Goal: Entertainment & Leisure: Browse casually

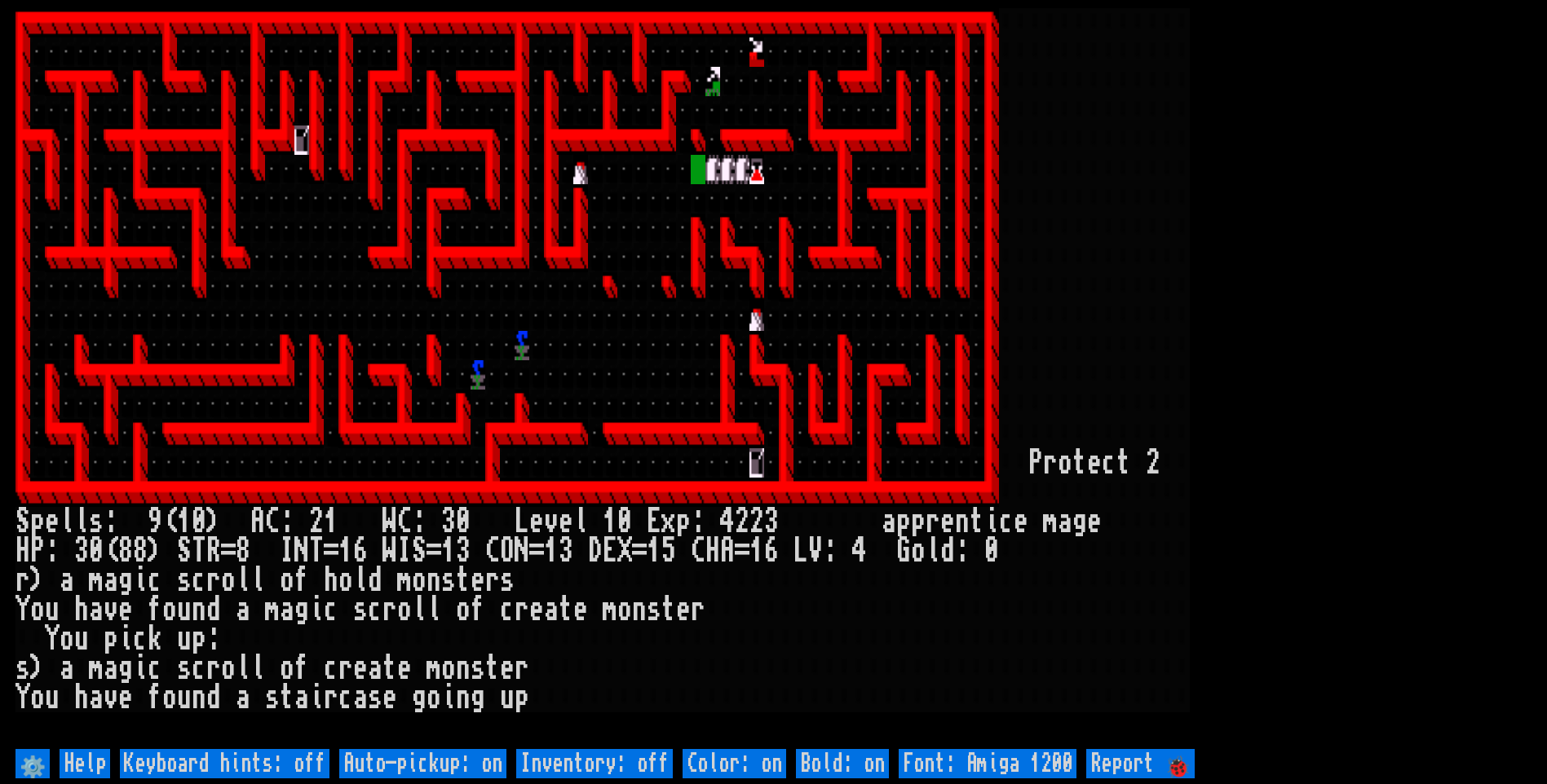
click at [461, 767] on off "Auto-pickup: on" at bounding box center [422, 764] width 167 height 30
type off "Auto-pickup: off"
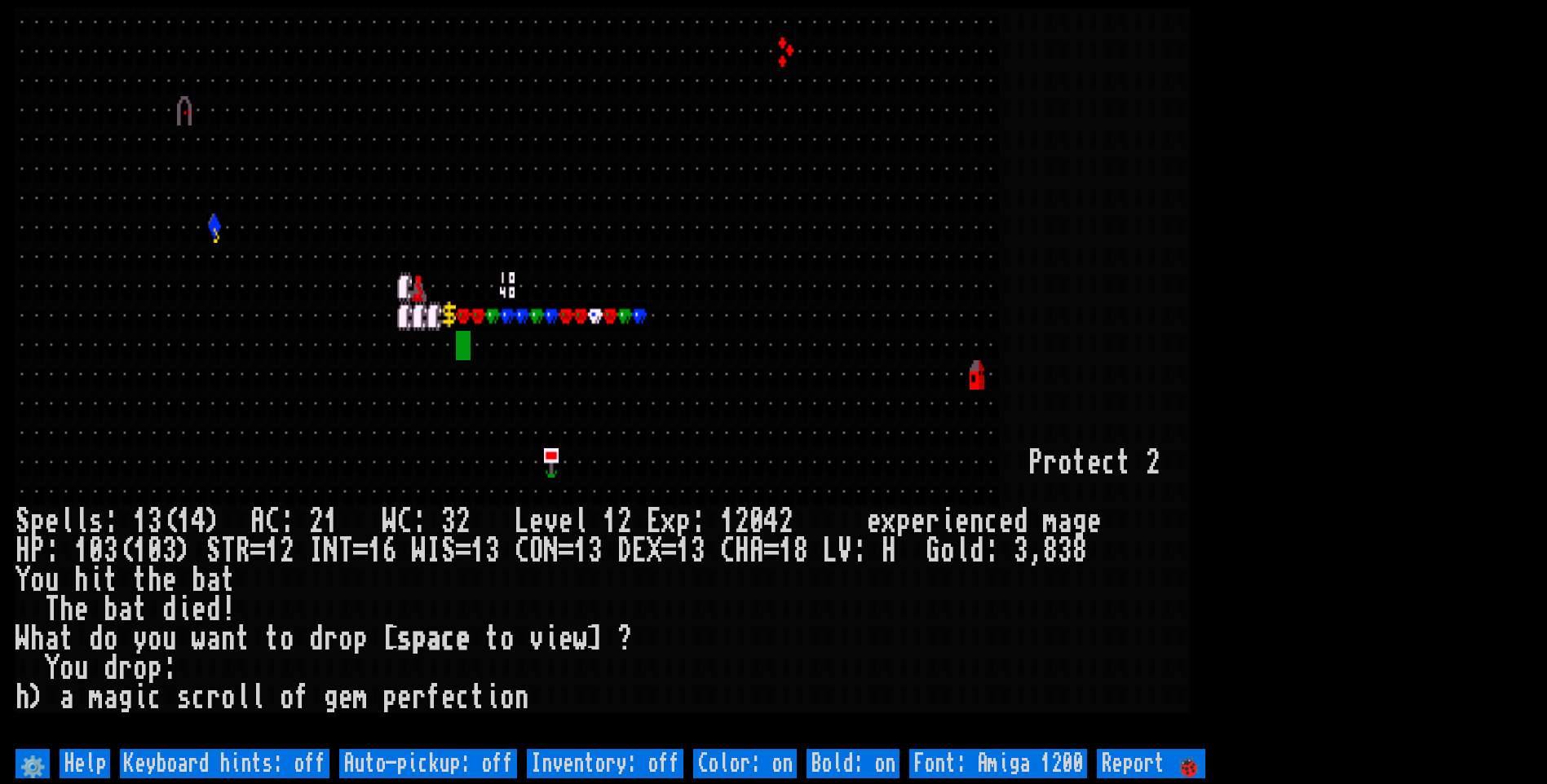
click at [461, 767] on off "Auto-pickup: off" at bounding box center [428, 764] width 178 height 30
type off "Auto-pickup: on"
